Goal: Go to known website: Go to known website

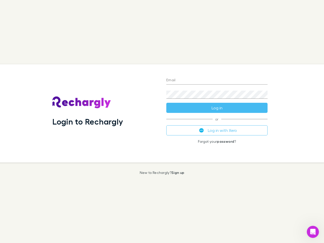
click at [162, 121] on div "Login to Rechargly" at bounding box center [105, 113] width 114 height 98
click at [217, 80] on input "Email" at bounding box center [216, 80] width 101 height 8
click at [217, 108] on button "Log in" at bounding box center [216, 108] width 101 height 10
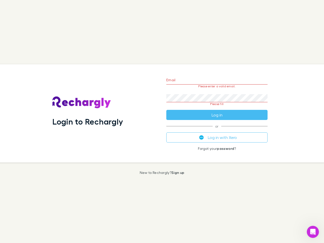
click at [217, 130] on div "Email Please enter a valid email. Password Please fill Log in or Log in with Xe…" at bounding box center [216, 113] width 109 height 98
click at [312, 232] on icon "Open Intercom Messenger" at bounding box center [312, 232] width 8 height 8
